Goal: Transaction & Acquisition: Purchase product/service

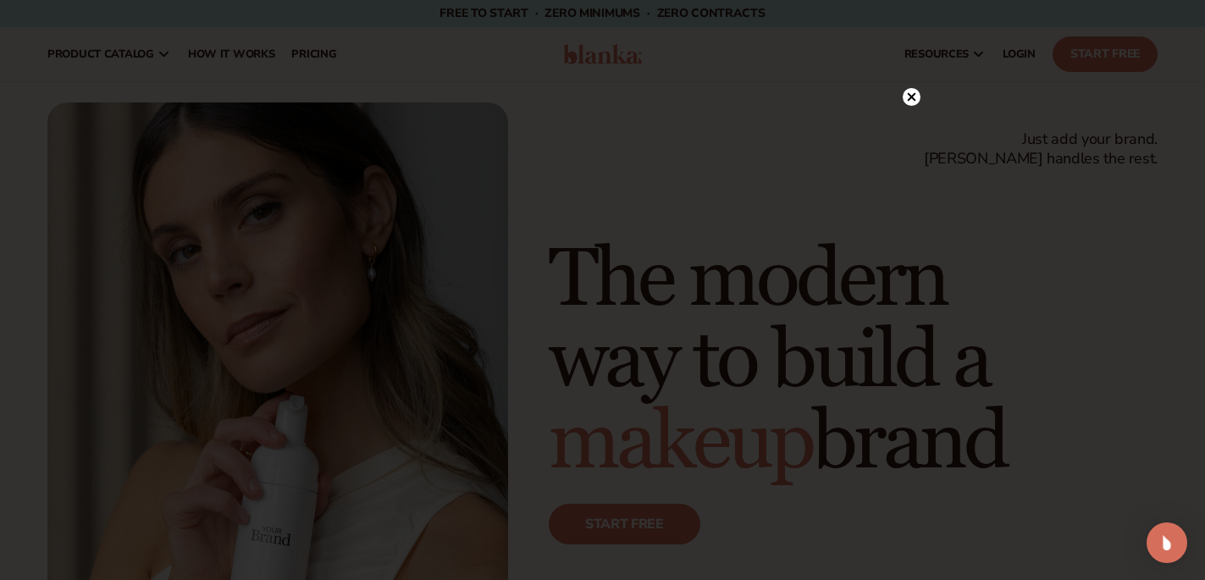
click at [910, 97] on icon at bounding box center [911, 97] width 8 height 8
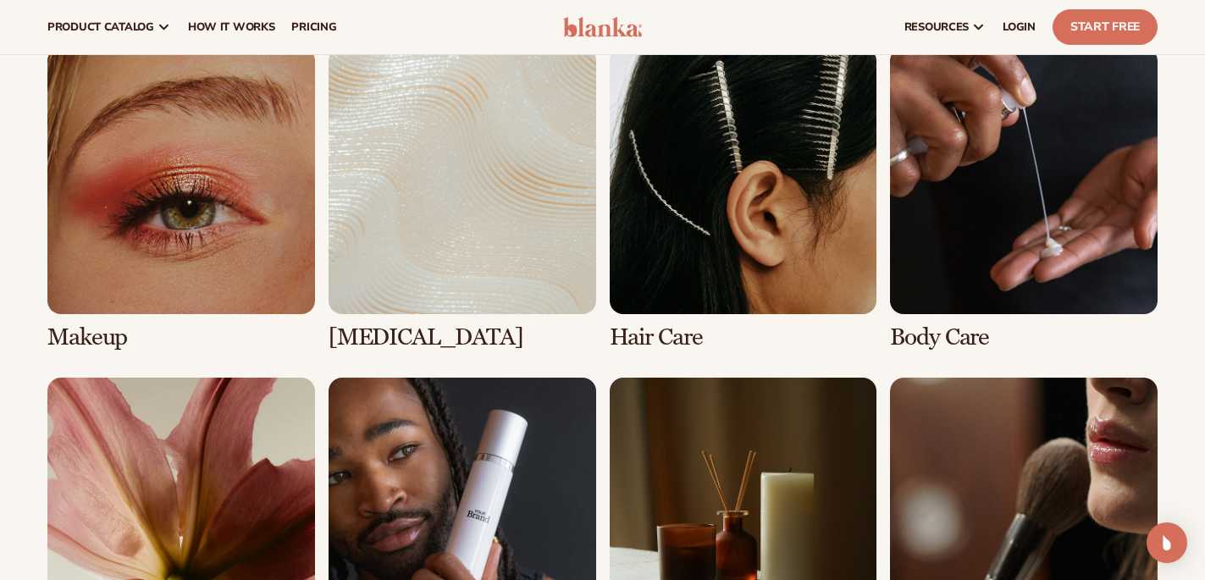
scroll to position [3205, 0]
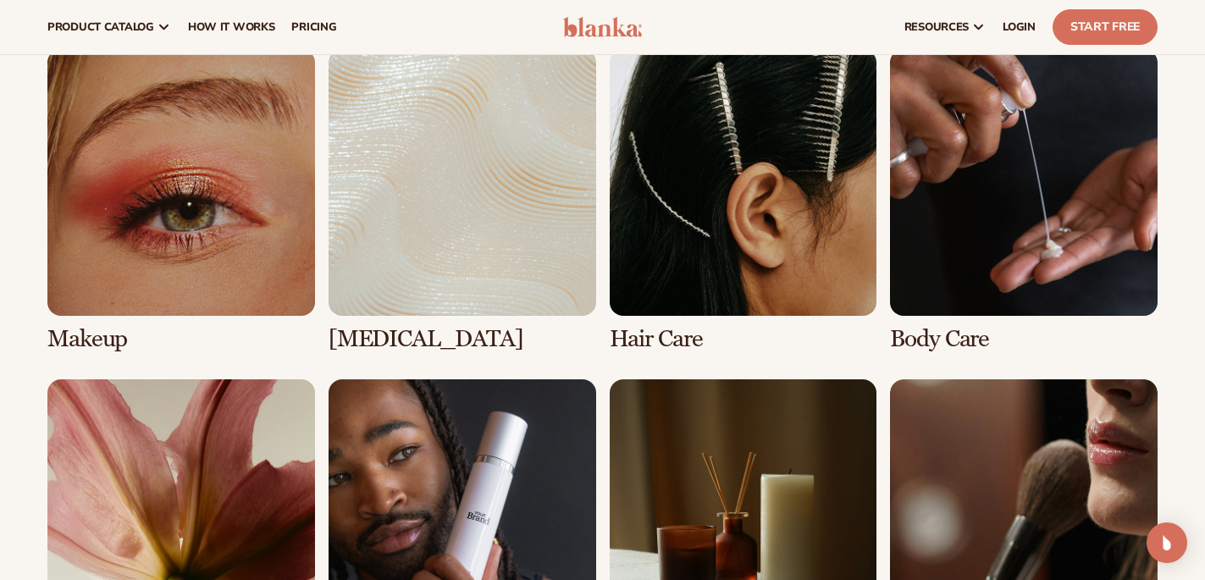
click at [483, 201] on link "2 / 8" at bounding box center [462, 201] width 268 height 304
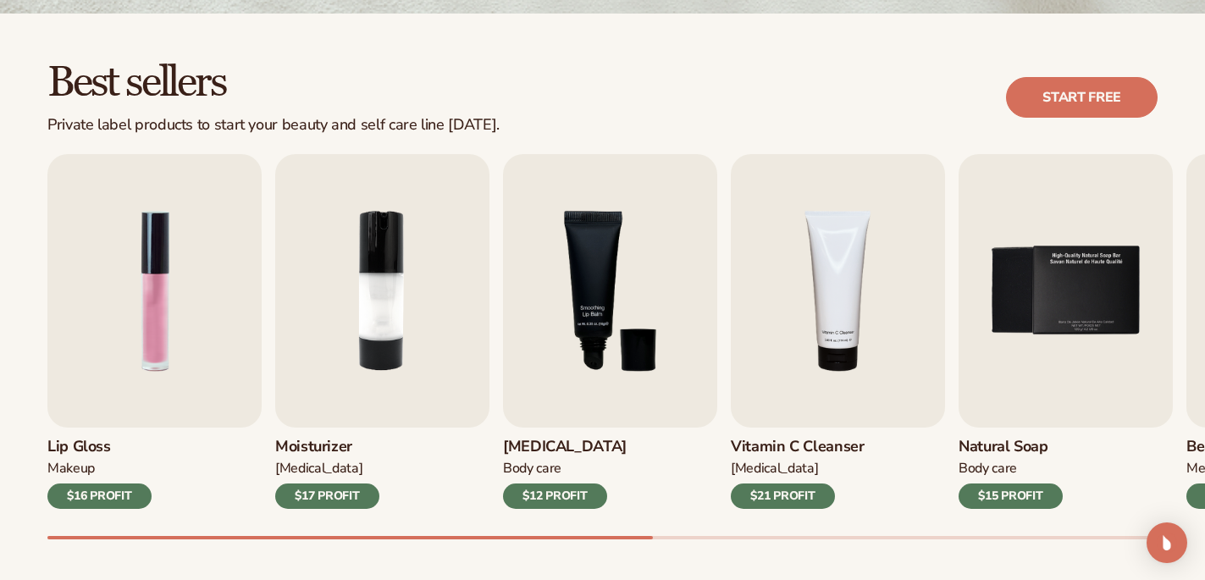
scroll to position [442, 0]
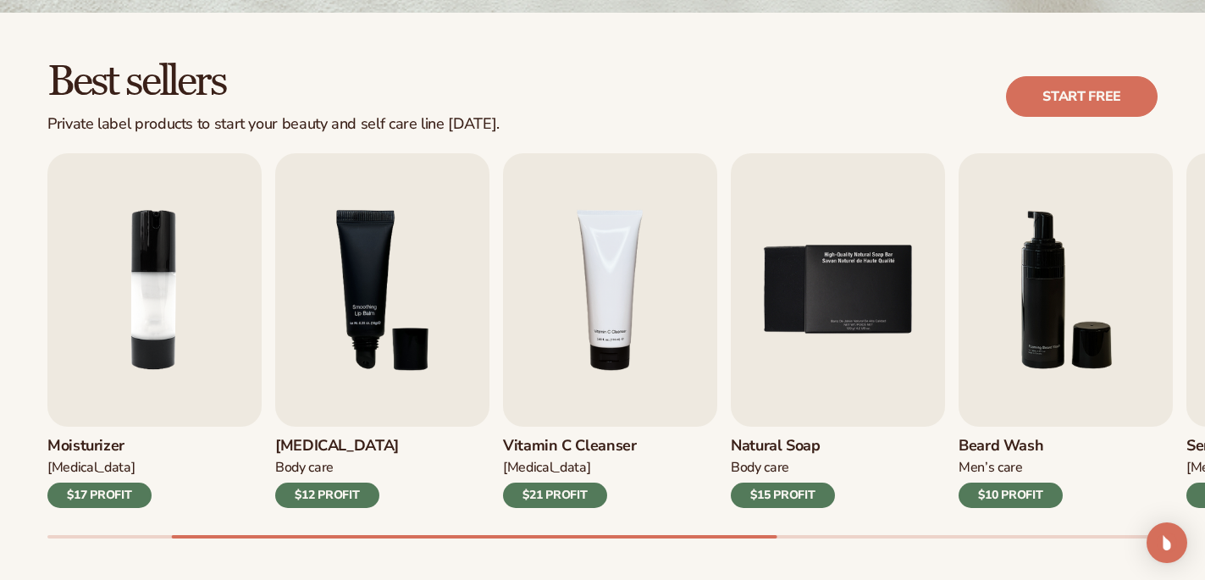
click at [560, 488] on div "$21 PROFIT" at bounding box center [555, 495] width 104 height 25
click at [595, 311] on img "4 / 9" at bounding box center [610, 289] width 214 height 273
